Goal: Task Accomplishment & Management: Manage account settings

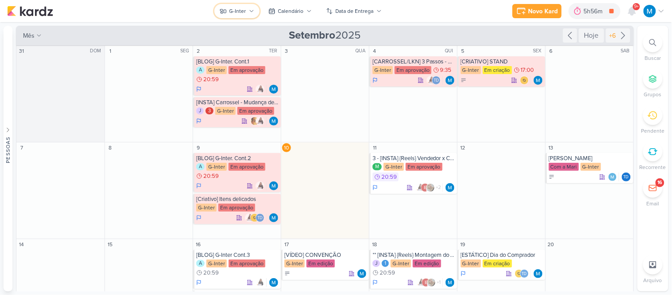
click at [245, 9] on div "G-Inter" at bounding box center [237, 11] width 17 height 8
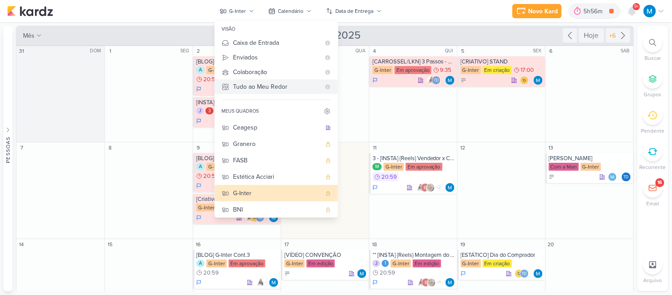
click at [269, 86] on div "Tudo ao Meu Redor" at bounding box center [276, 86] width 87 height 9
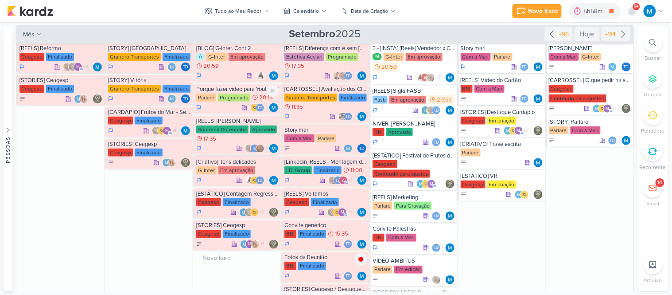
scroll to position [197, 0]
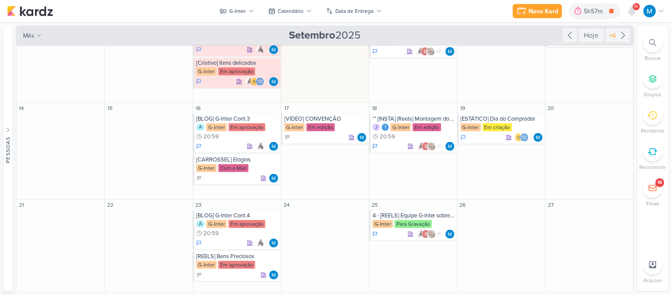
scroll to position [148, 0]
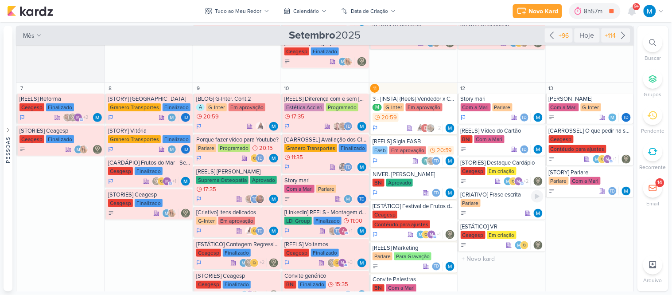
scroll to position [246, 0]
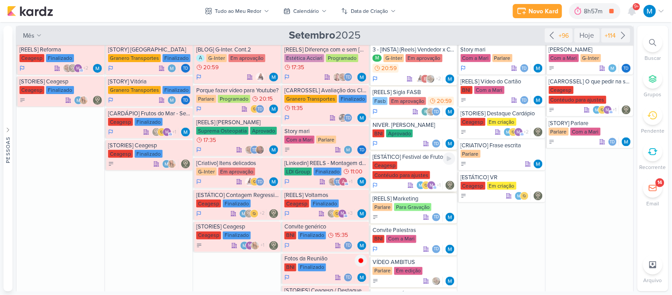
click at [436, 156] on div "[ESTÁTICO] Festival de Frutos do Mar está de volta!" at bounding box center [414, 156] width 83 height 7
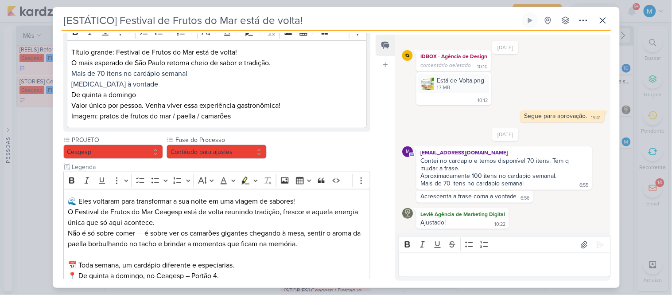
scroll to position [218, 0]
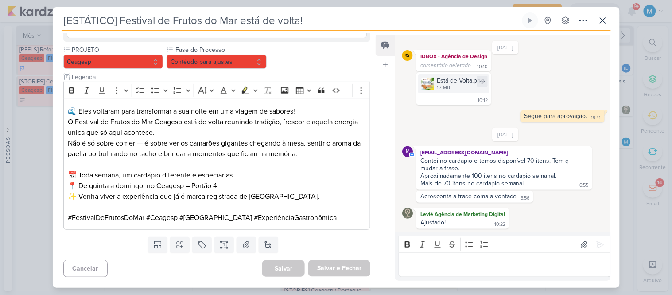
click at [424, 81] on img at bounding box center [428, 84] width 12 height 12
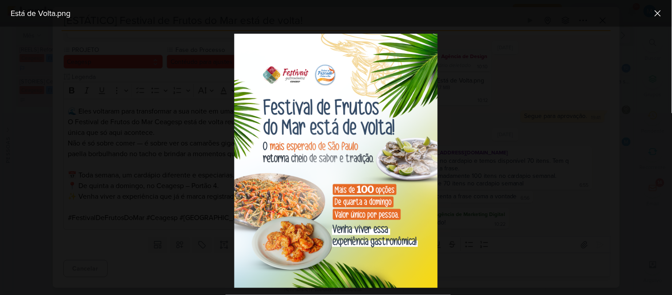
click at [520, 120] on div at bounding box center [336, 161] width 672 height 268
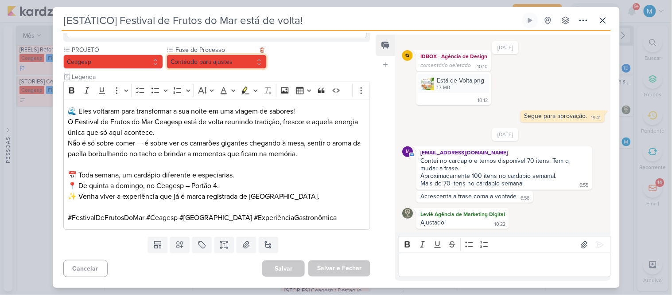
click at [241, 63] on button "Contéudo para ajustes" at bounding box center [217, 61] width 100 height 14
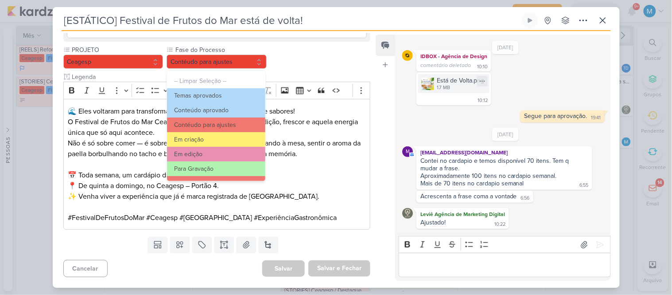
click at [429, 78] on img at bounding box center [428, 84] width 12 height 12
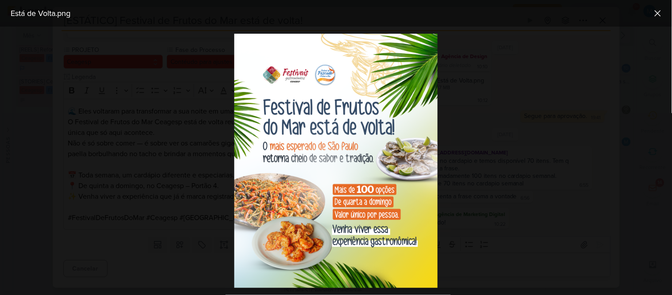
click at [477, 103] on div at bounding box center [336, 161] width 672 height 268
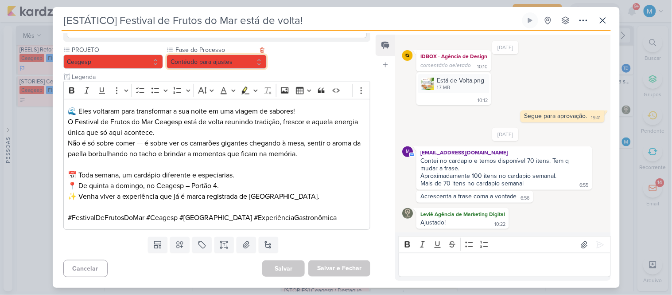
click at [222, 59] on button "Contéudo para ajustes" at bounding box center [217, 61] width 100 height 14
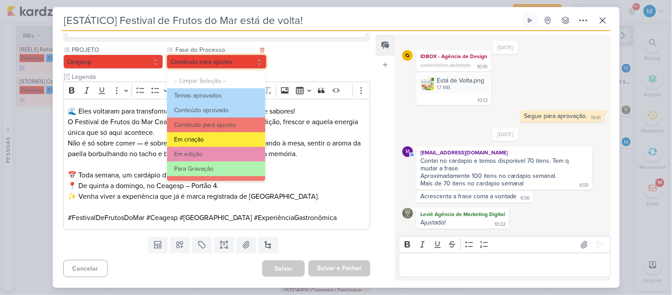
scroll to position [86, 0]
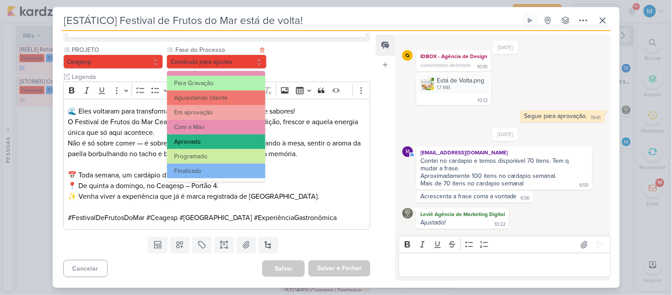
click at [205, 143] on button "Aprovado" at bounding box center [216, 141] width 98 height 15
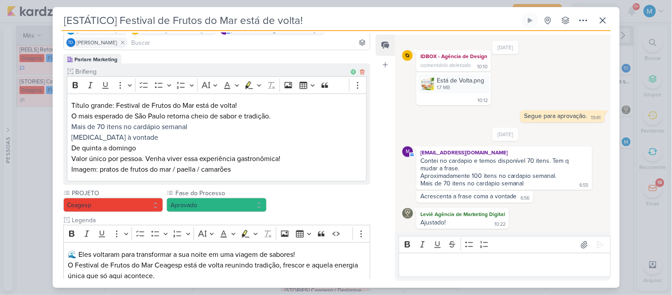
scroll to position [218, 0]
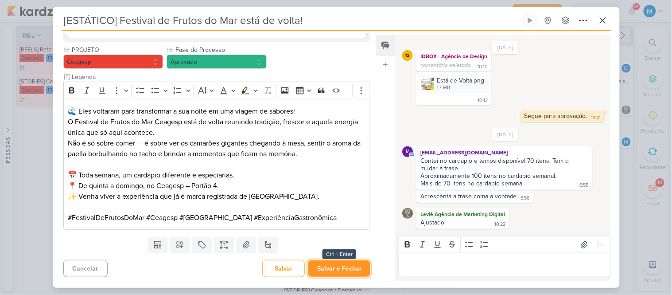
click at [345, 268] on button "Salvar e Fechar" at bounding box center [339, 268] width 62 height 16
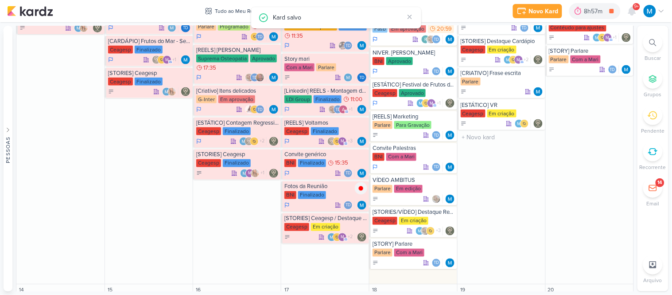
scroll to position [344, 0]
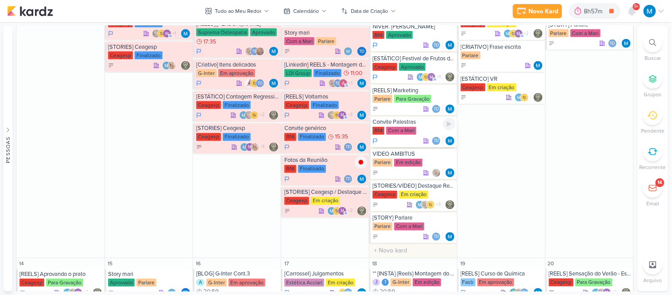
click at [405, 122] on div "Convite Palestras" at bounding box center [414, 122] width 83 height 7
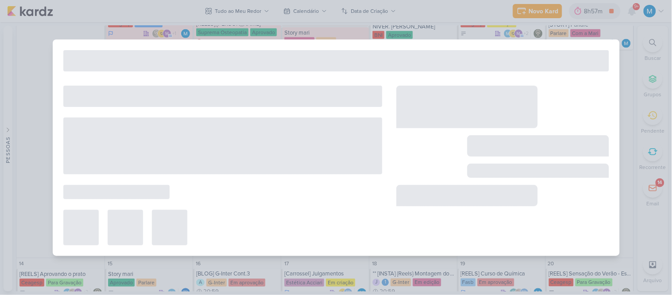
type input "Convite Palestras"
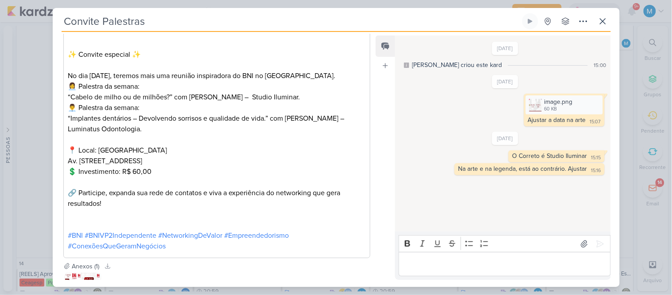
scroll to position [325, 0]
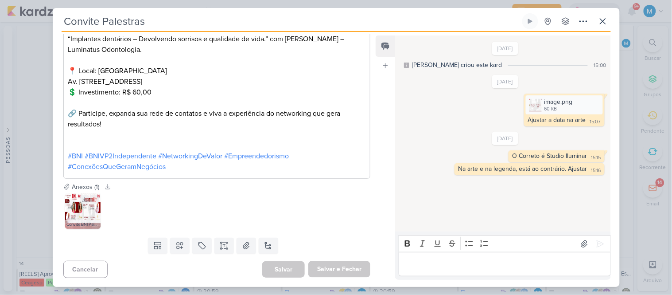
click at [78, 207] on img at bounding box center [82, 210] width 35 height 35
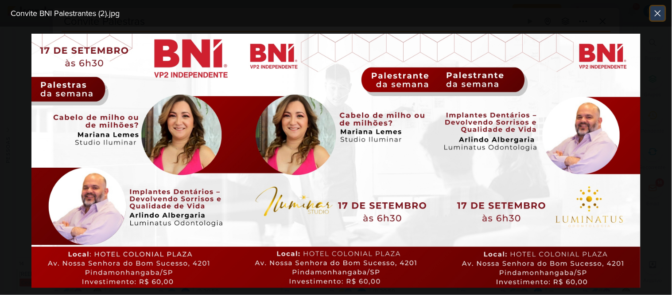
click at [661, 16] on icon at bounding box center [658, 13] width 11 height 11
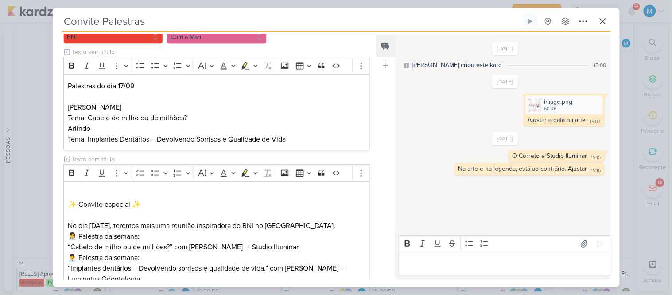
scroll to position [30, 0]
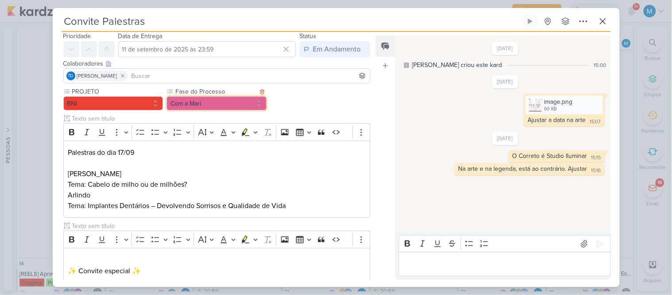
click at [206, 101] on button "Com a Mari" at bounding box center [217, 103] width 100 height 14
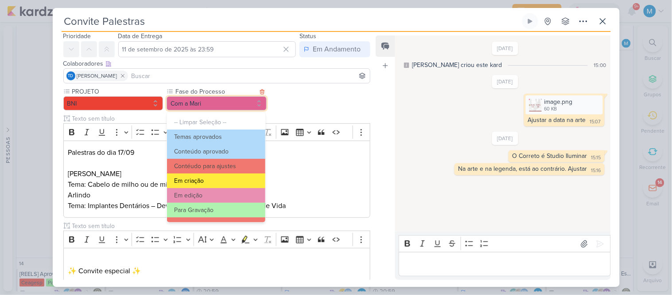
scroll to position [49, 0]
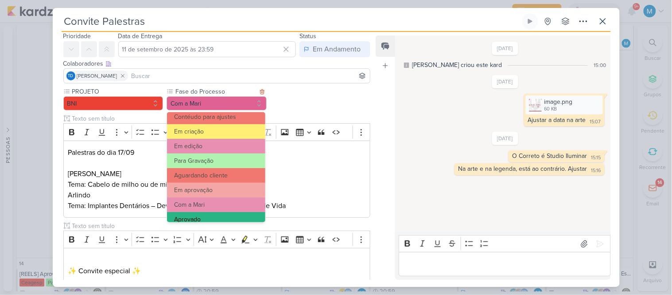
click at [210, 218] on button "Aprovado" at bounding box center [216, 219] width 98 height 15
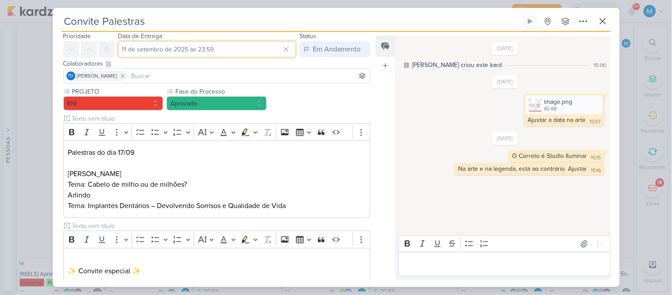
click at [202, 49] on input "11 de setembro de 2025 às 23:59" at bounding box center [207, 49] width 178 height 16
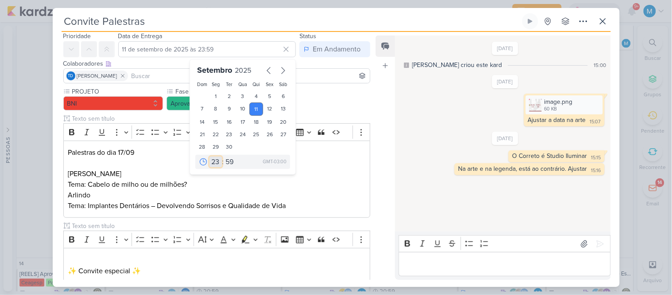
click at [211, 165] on select "00 01 02 03 04 05 06 07 08 09 10 11 12 13 14 15 16 17 18 19 20 21 22 23" at bounding box center [216, 161] width 12 height 11
select select "11"
click at [210, 156] on select "00 01 02 03 04 05 06 07 08 09 10 11 12 13 14 15 16 17 18 19 20 21 22 23" at bounding box center [216, 161] width 12 height 11
type input "11 de setembro de 2025 às 11:59"
click at [225, 160] on select "00 05 10 15 20 25 30 35 40 45 50 55 59" at bounding box center [230, 161] width 12 height 11
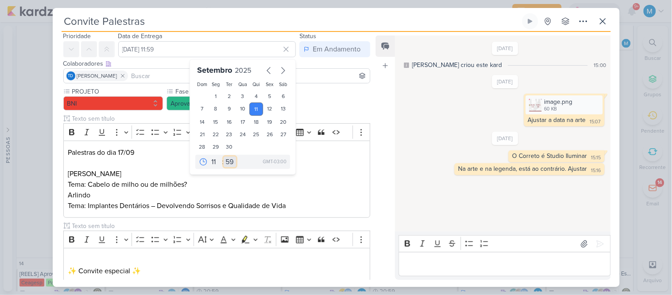
select select "35"
click at [224, 156] on select "00 05 10 15 20 25 30 35 40 45 50 55 59" at bounding box center [230, 161] width 12 height 11
type input "11 de setembro de 2025 às 11:35"
click at [299, 179] on p "Tema: Cabelo de milho ou de milhões?" at bounding box center [217, 184] width 298 height 11
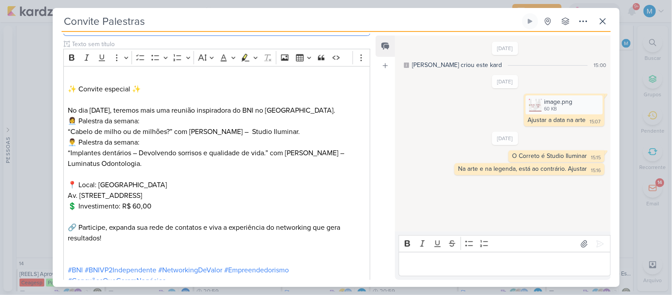
scroll to position [325, 0]
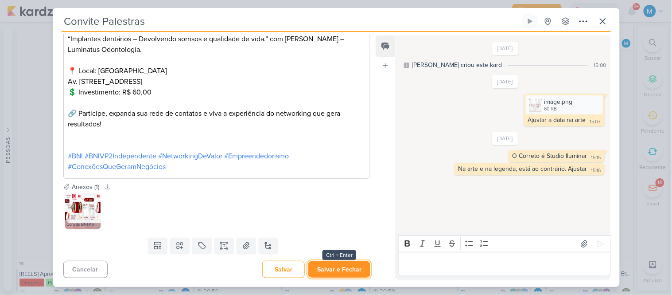
click at [338, 272] on button "Salvar e Fechar" at bounding box center [339, 269] width 62 height 16
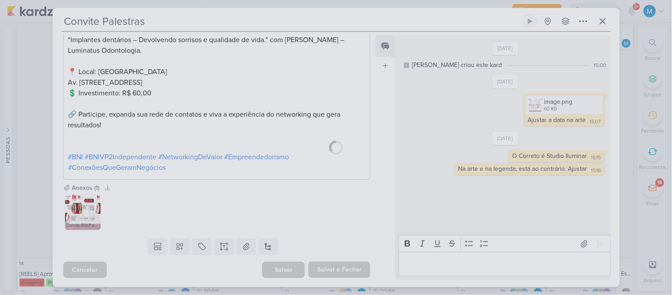
scroll to position [324, 0]
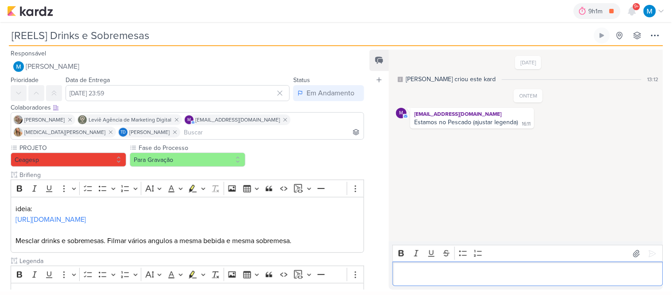
click at [417, 269] on p "Editor editing area: main" at bounding box center [527, 273] width 261 height 11
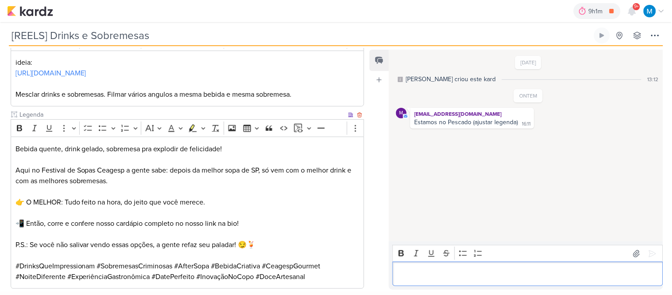
scroll to position [148, 0]
click at [46, 148] on p "Bebida quente, drink gelado, sobremesa pra explodir de felicidade!" at bounding box center [188, 147] width 344 height 11
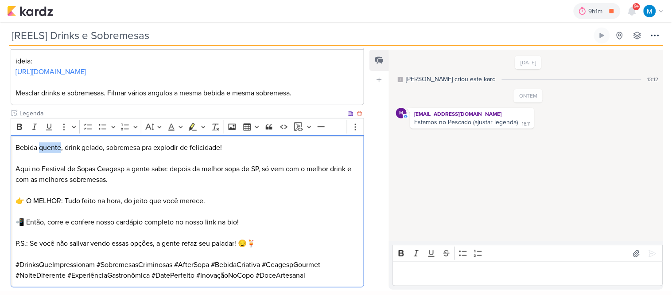
click at [46, 148] on p "Bebida quente, drink gelado, sobremesa pra explodir de felicidade!" at bounding box center [188, 147] width 344 height 11
click at [59, 147] on p "Bebidas, drink gelado, sobremesa pra explodir de felicidade!" at bounding box center [188, 147] width 344 height 11
click at [124, 148] on p "Bebidas, drinks gelado, sobremesa pra explodir de felicidade!" at bounding box center [188, 147] width 344 height 11
drag, startPoint x: 77, startPoint y: 166, endPoint x: 124, endPoint y: 169, distance: 47.1
click at [124, 169] on p "Aqui no Festival de Sopas Ceagesp a gente sabe: depois da melhor sopa de SP, só…" at bounding box center [188, 173] width 344 height 21
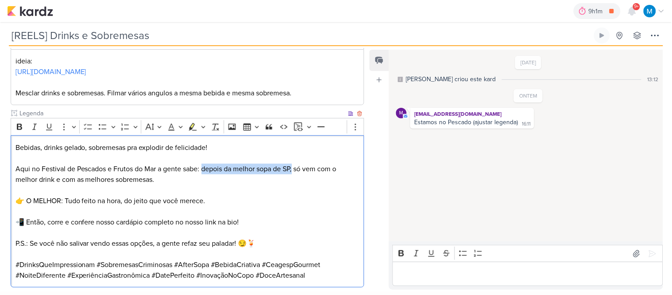
drag, startPoint x: 205, startPoint y: 170, endPoint x: 295, endPoint y: 164, distance: 90.6
click at [295, 164] on p "Aqui no Festival de Pescados e Frutos do Mar a gente sabe: depois da melhor sop…" at bounding box center [188, 173] width 344 height 21
drag, startPoint x: 306, startPoint y: 168, endPoint x: 38, endPoint y: 180, distance: 267.9
click at [38, 180] on p "Aqui no Festival de Pescados e Frutos do Mar a gente sabe: para comer o melhor …" at bounding box center [188, 173] width 344 height 21
click at [320, 166] on p "Aqui no Festival de Pescados e Frutos do Mar a gente sabe: para comer o melhor …" at bounding box center [188, 173] width 344 height 21
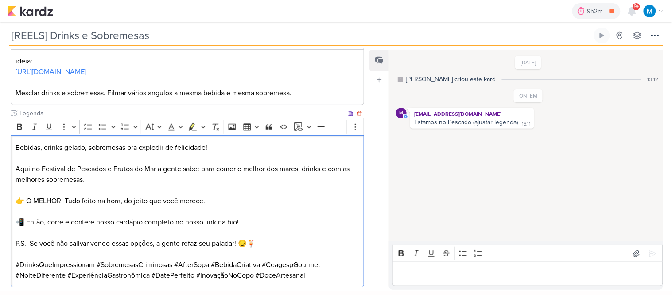
click at [340, 166] on p "Aqui no Festival de Pescados e Frutos do Mar a gente sabe: para comer o melhor …" at bounding box center [188, 173] width 344 height 21
click at [105, 174] on p "Aqui no Festival de Pescados e Frutos do Mar a gente sabe: para comer o melhor …" at bounding box center [188, 173] width 344 height 21
click at [223, 201] on p "👉 O MELHOR: Tudo feito na hora, do jeito que você merece." at bounding box center [188, 200] width 344 height 11
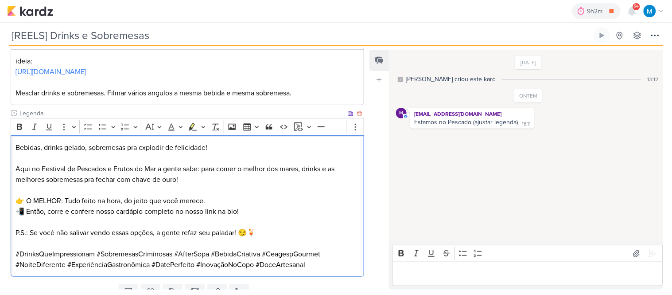
scroll to position [184, 0]
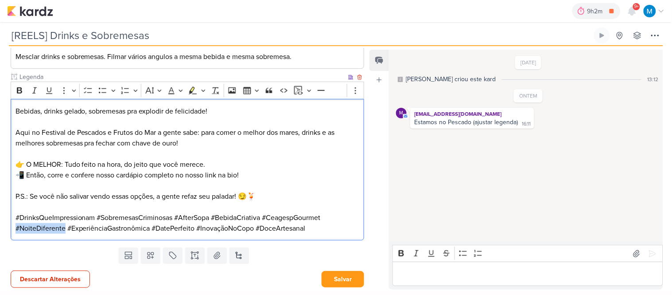
drag, startPoint x: 65, startPoint y: 228, endPoint x: 13, endPoint y: 231, distance: 51.9
click at [13, 231] on div "Bebidas, drinks gelado, sobremesas pra explodir de felicidade! Aqui no Festival…" at bounding box center [188, 169] width 354 height 141
drag, startPoint x: 174, startPoint y: 216, endPoint x: 142, endPoint y: 215, distance: 31.9
click at [142, 215] on p "#DrinksQueImpressionam #SobremesasCriminosas #AfterSopa #BebidaCriativa #Ceages…" at bounding box center [188, 222] width 344 height 21
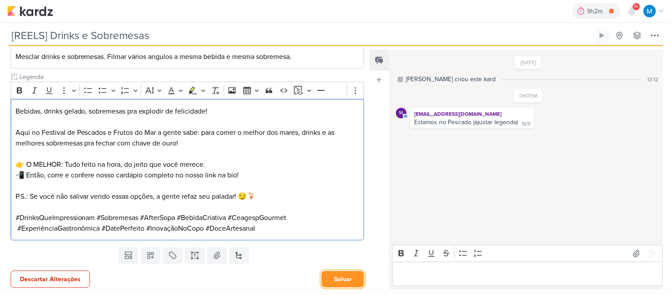
click at [337, 277] on button "Salvar" at bounding box center [343, 279] width 43 height 16
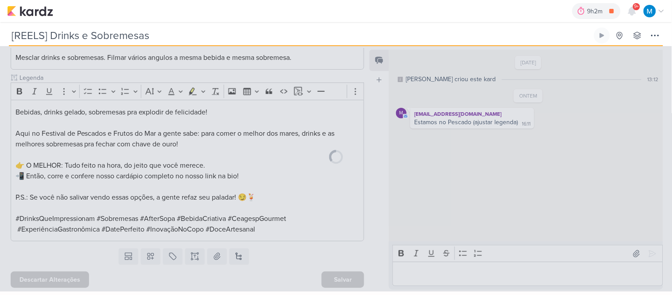
scroll to position [183, 0]
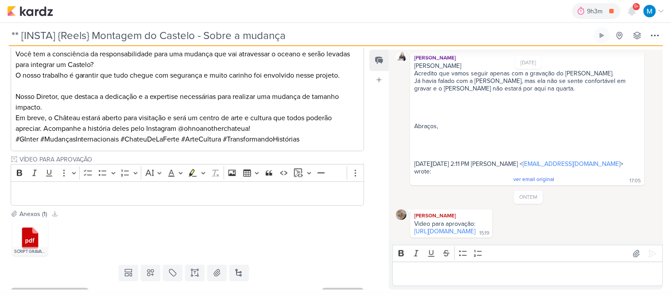
scroll to position [231, 0]
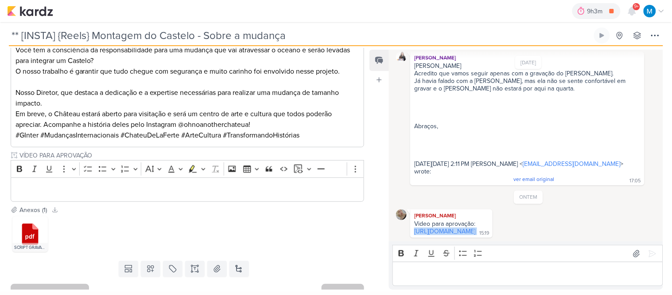
drag, startPoint x: 413, startPoint y: 228, endPoint x: 412, endPoint y: 220, distance: 8.1
click at [412, 220] on div "Video para aprovação: [URL][DOMAIN_NAME] 15:19" at bounding box center [451, 228] width 79 height 16
click at [245, 184] on p "Editor editing area: main" at bounding box center [188, 189] width 344 height 11
drag, startPoint x: 412, startPoint y: 223, endPoint x: 567, endPoint y: 225, distance: 154.6
click at [491, 226] on div "Video para aprovação: [URL][DOMAIN_NAME] 15:19" at bounding box center [451, 228] width 79 height 16
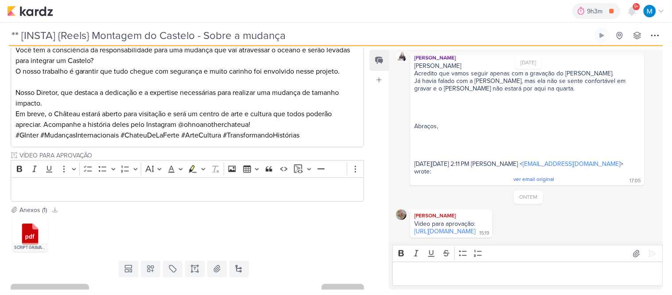
drag, startPoint x: 566, startPoint y: 223, endPoint x: 638, endPoint y: 222, distance: 72.2
click at [491, 222] on div "Video para aprovação: [URL][DOMAIN_NAME] 15:19" at bounding box center [451, 228] width 79 height 16
drag, startPoint x: 637, startPoint y: 225, endPoint x: 410, endPoint y: 222, distance: 226.4
click at [406, 224] on div "[PERSON_NAME] Video para aprovação: [URL][DOMAIN_NAME] 15:19 15:19" at bounding box center [528, 223] width 264 height 28
copy link "[URL][DOMAIN_NAME]"
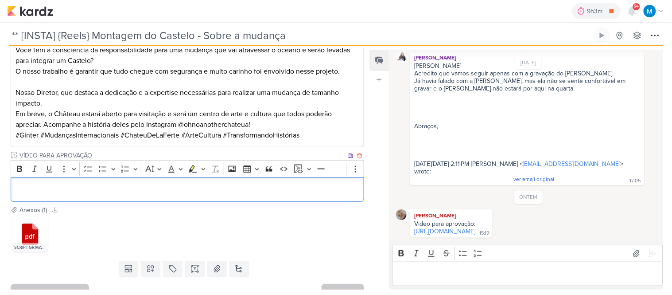
click at [51, 184] on p "Editor editing area: main" at bounding box center [188, 189] width 344 height 11
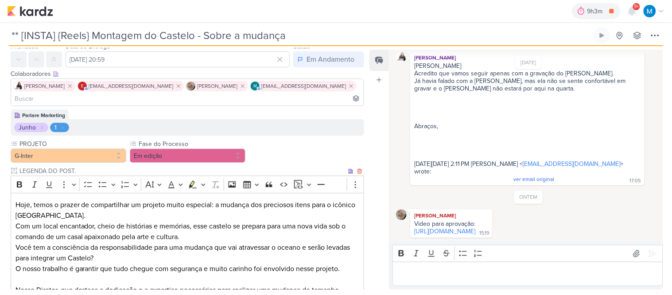
scroll to position [83, 0]
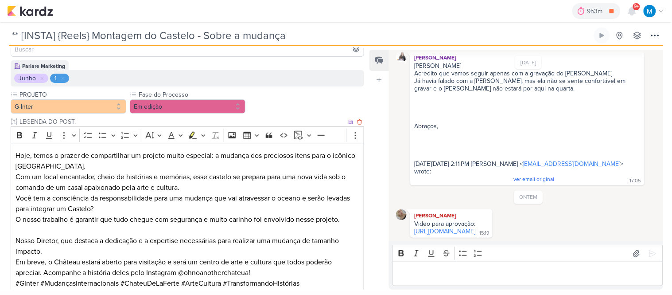
click at [260, 258] on p "Você tem a consciência da responsabilidade para uma mudança que vai atravessar …" at bounding box center [188, 235] width 344 height 85
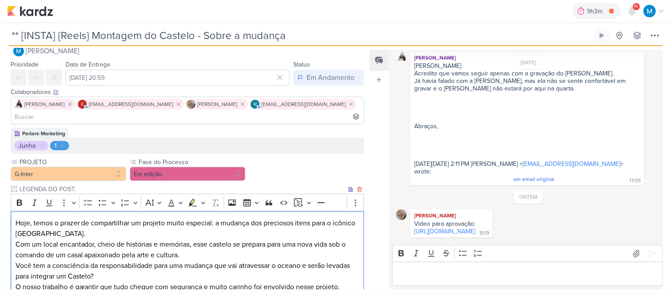
scroll to position [0, 0]
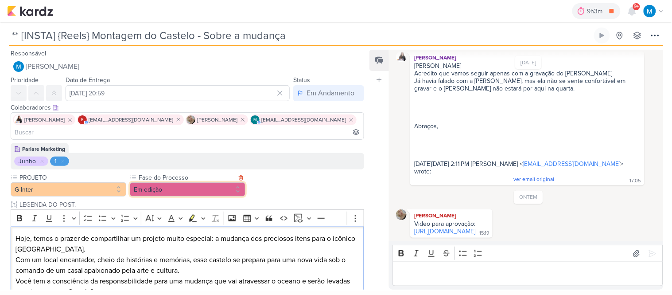
click at [199, 182] on button "Em edição" at bounding box center [188, 189] width 116 height 14
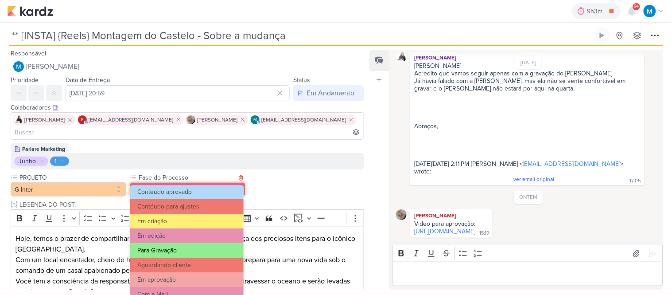
scroll to position [49, 0]
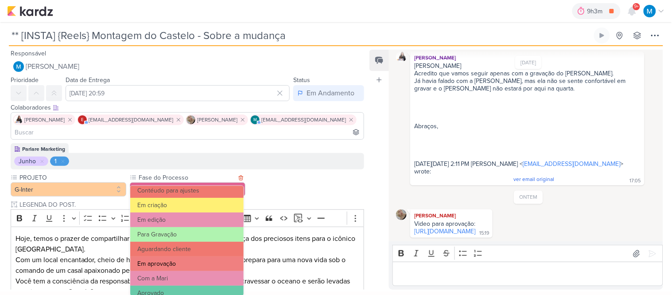
click at [187, 263] on button "Em aprovação" at bounding box center [186, 263] width 113 height 15
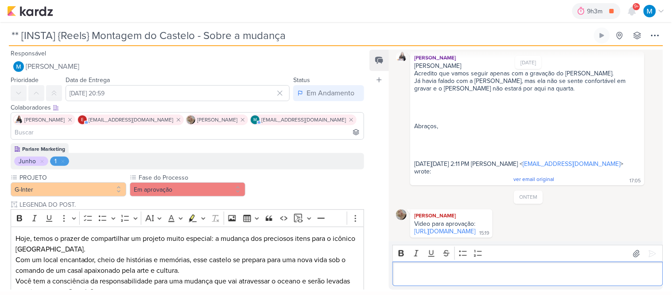
click at [503, 276] on p "Editor editing area: main" at bounding box center [527, 273] width 261 height 11
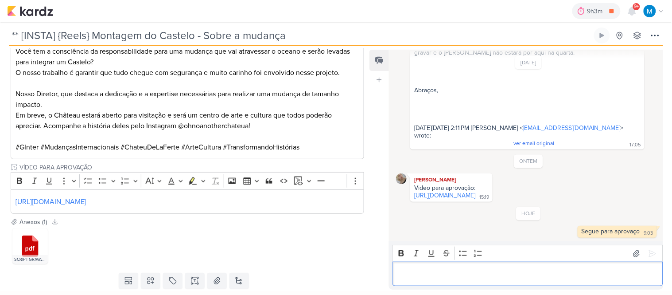
scroll to position [242, 0]
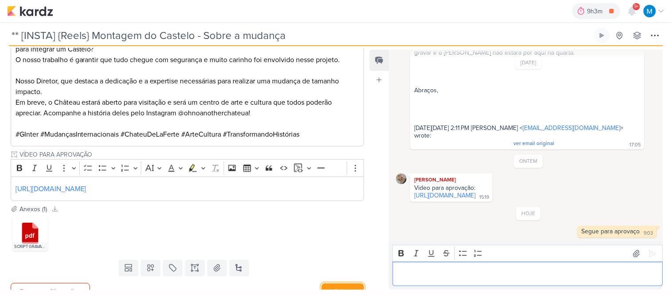
click at [347, 283] on button "Salvar" at bounding box center [343, 291] width 43 height 16
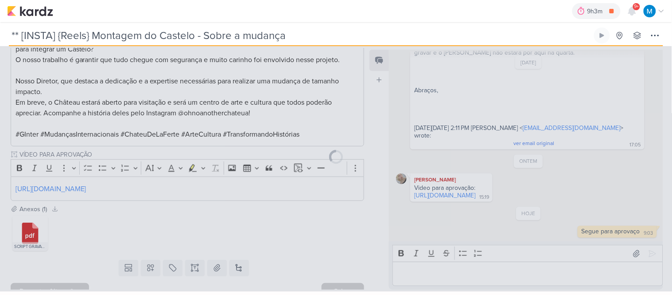
scroll to position [241, 0]
